Goal: Information Seeking & Learning: Learn about a topic

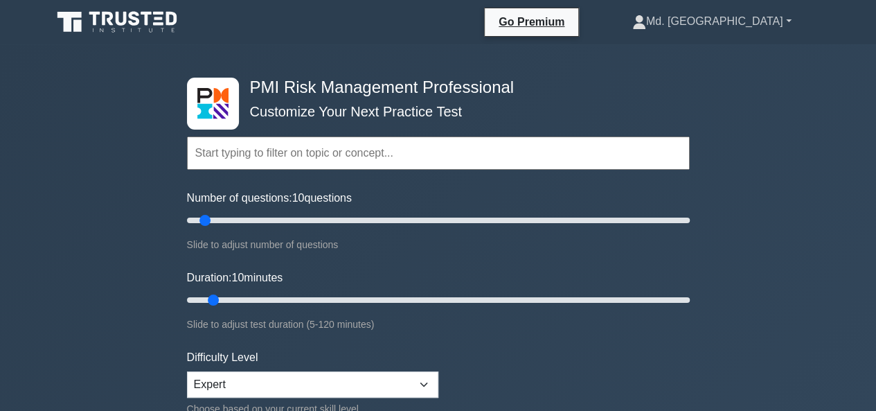
click at [745, 17] on link "Md. [GEOGRAPHIC_DATA]" at bounding box center [712, 22] width 226 height 28
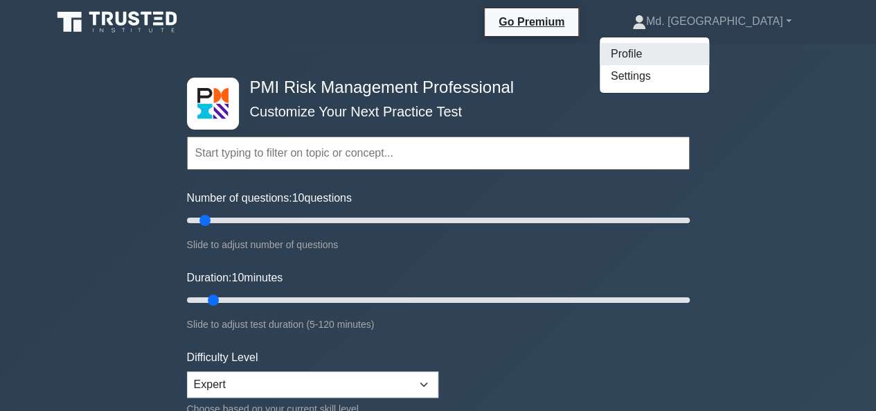
click at [704, 51] on link "Profile" at bounding box center [654, 54] width 109 height 22
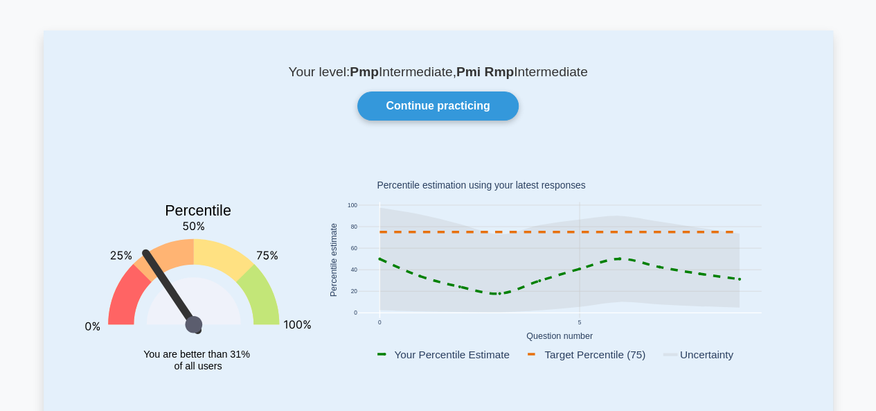
scroll to position [69, 0]
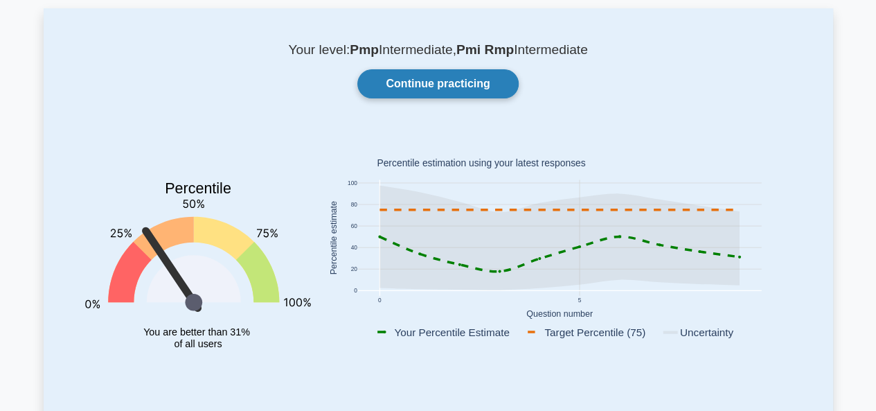
click at [433, 75] on link "Continue practicing" at bounding box center [437, 83] width 161 height 29
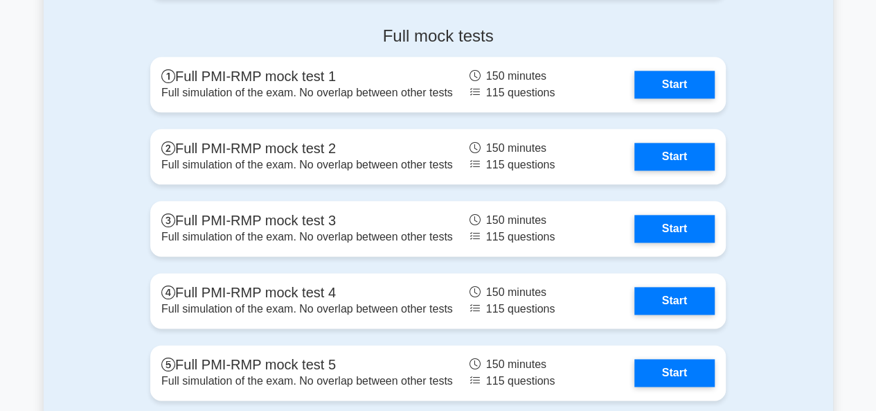
scroll to position [3393, 0]
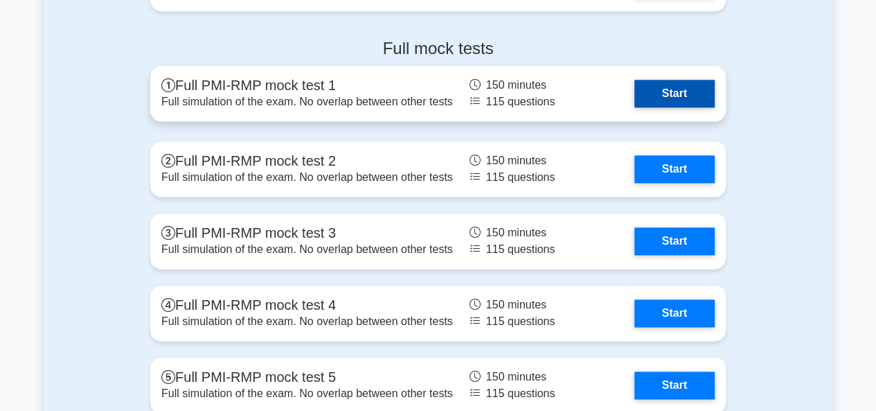
click at [664, 89] on link "Start" at bounding box center [674, 94] width 80 height 28
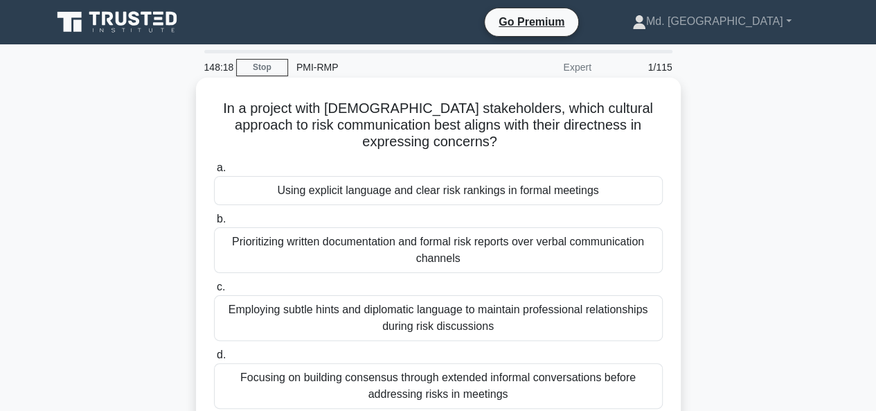
click at [456, 383] on div "Focusing on building consensus through extended informal conversations before a…" at bounding box center [438, 386] width 449 height 46
click at [214, 359] on input "d. Focusing on building consensus through extended informal conversations befor…" at bounding box center [214, 354] width 0 height 9
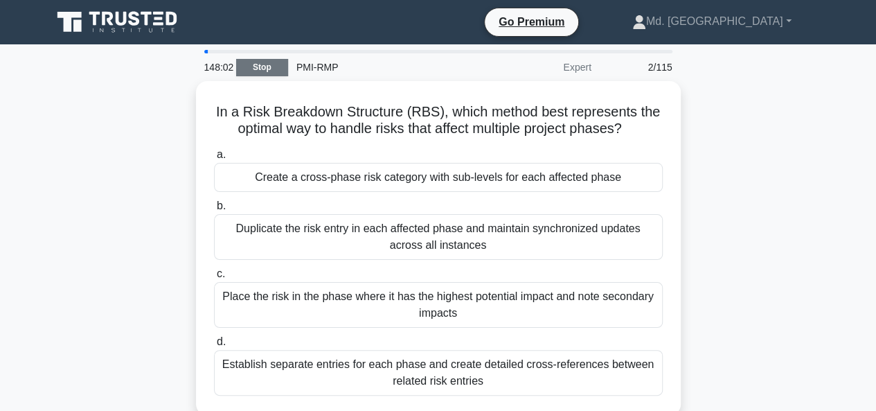
click at [276, 59] on link "Stop" at bounding box center [262, 67] width 52 height 17
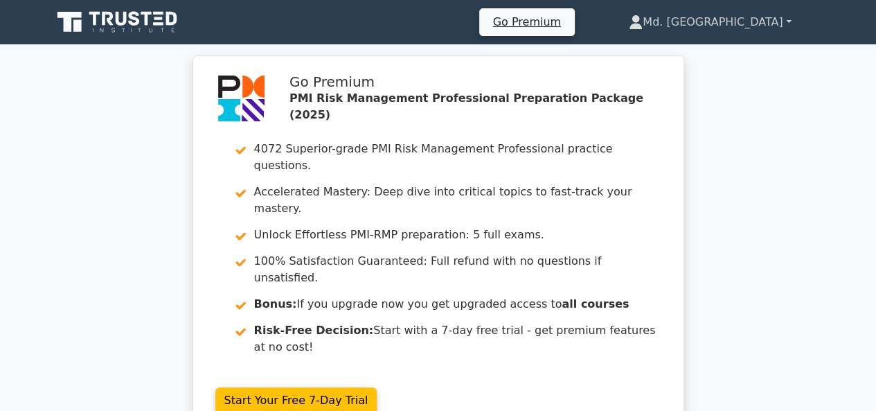
click at [761, 20] on link "Md. [GEOGRAPHIC_DATA]" at bounding box center [709, 22] width 228 height 28
click at [706, 51] on link "Profile" at bounding box center [650, 55] width 109 height 22
